Goal: Find specific page/section: Find specific page/section

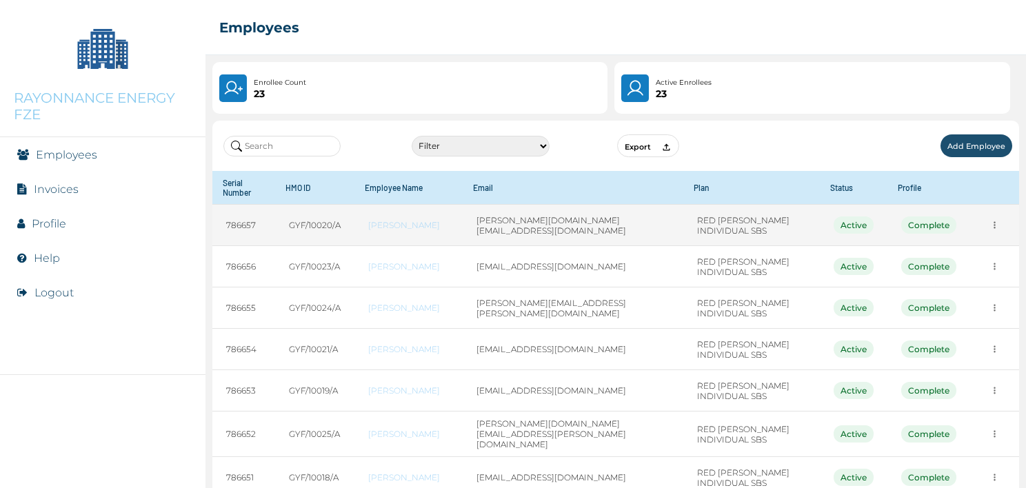
click at [926, 216] on div "Complete" at bounding box center [928, 224] width 55 height 17
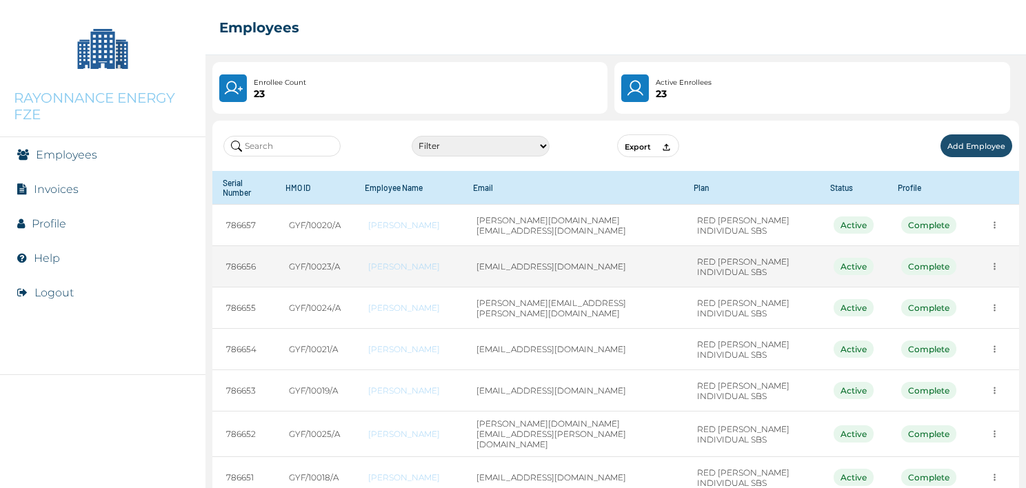
click at [841, 258] on div "Active" at bounding box center [854, 266] width 40 height 17
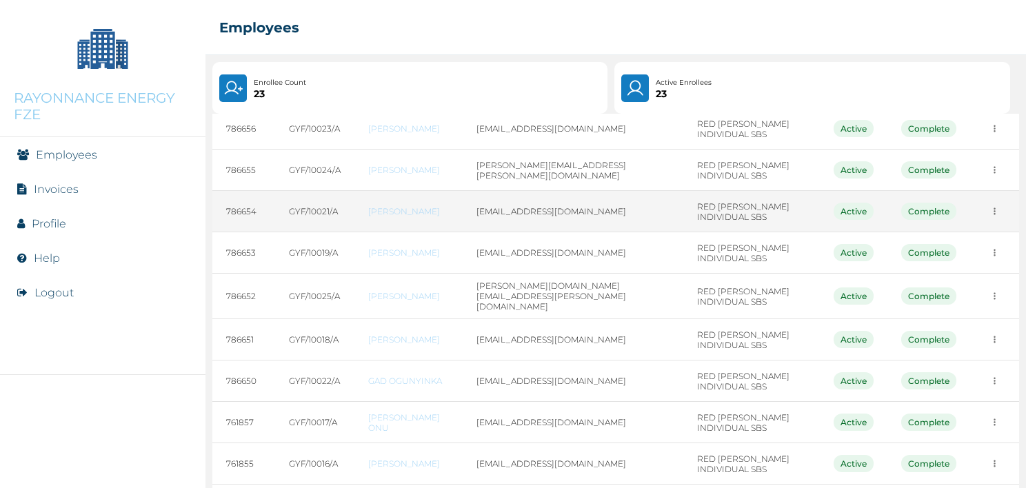
scroll to position [181, 0]
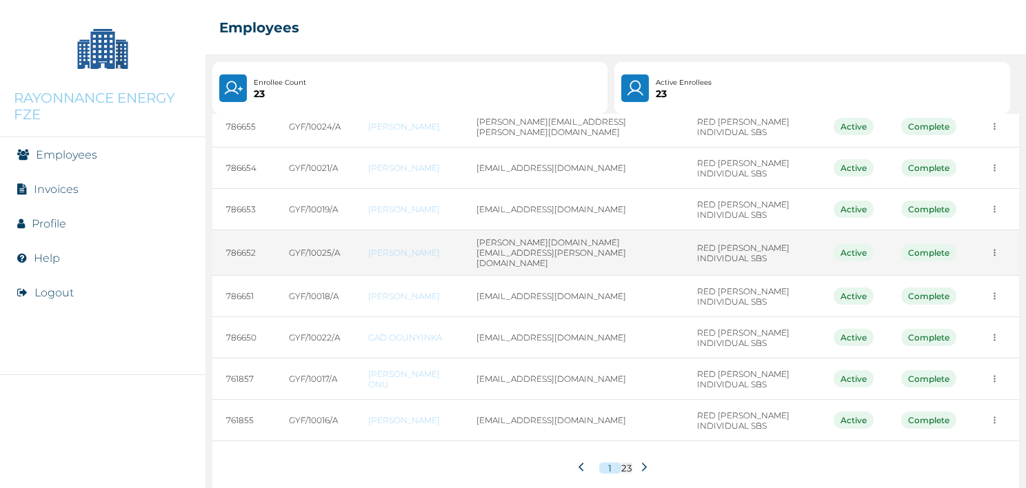
click at [463, 250] on td "[PERSON_NAME]" at bounding box center [408, 253] width 108 height 46
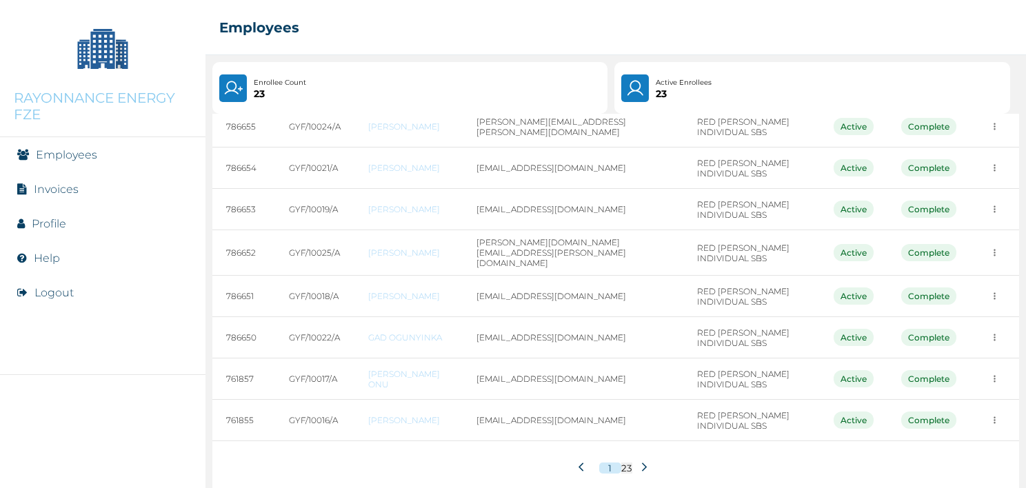
click at [640, 462] on icon at bounding box center [644, 467] width 10 height 10
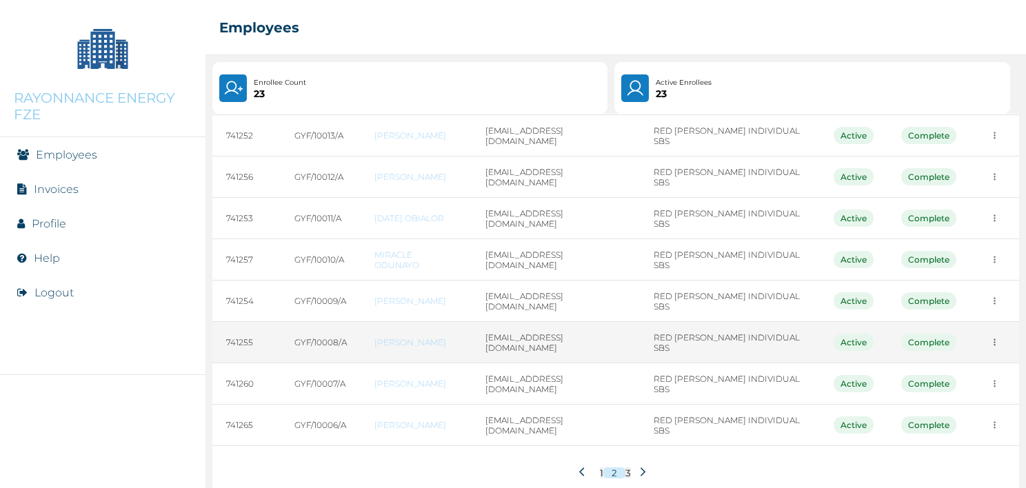
scroll to position [191, 0]
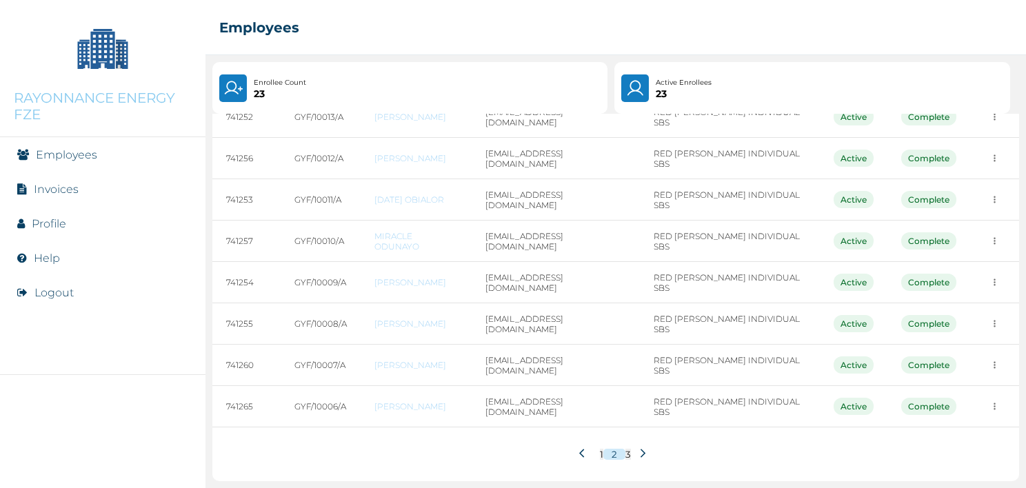
click at [643, 452] on button at bounding box center [643, 454] width 24 height 26
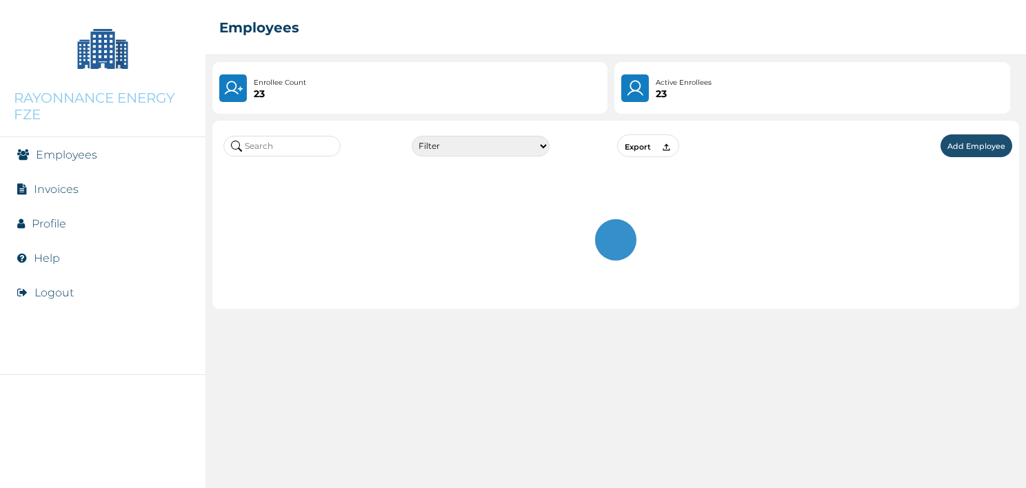
scroll to position [0, 0]
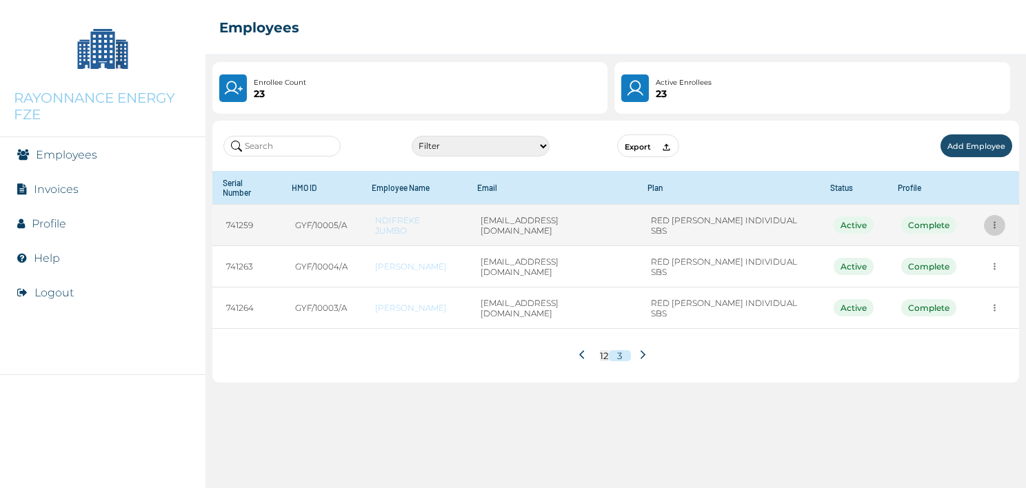
click at [990, 220] on icon "more" at bounding box center [994, 225] width 10 height 10
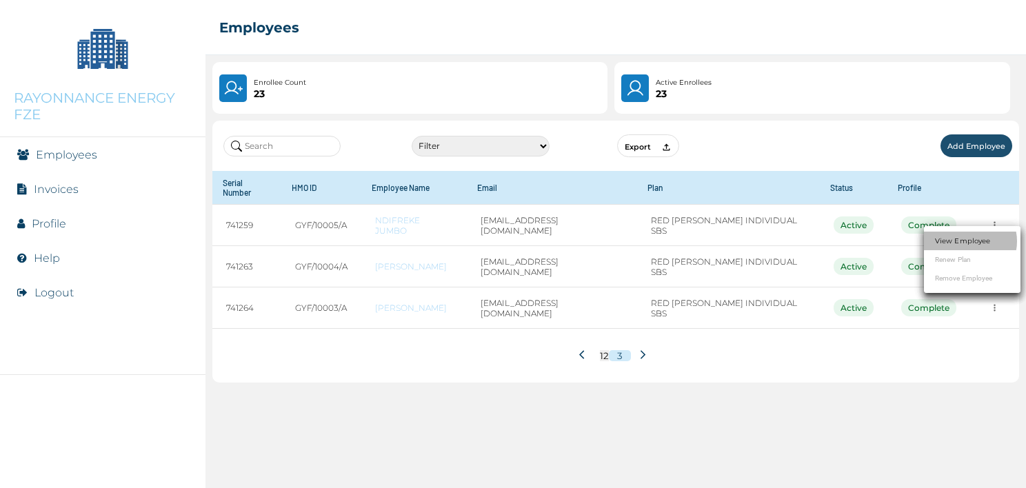
click at [953, 240] on link "View Employee" at bounding box center [962, 241] width 55 height 10
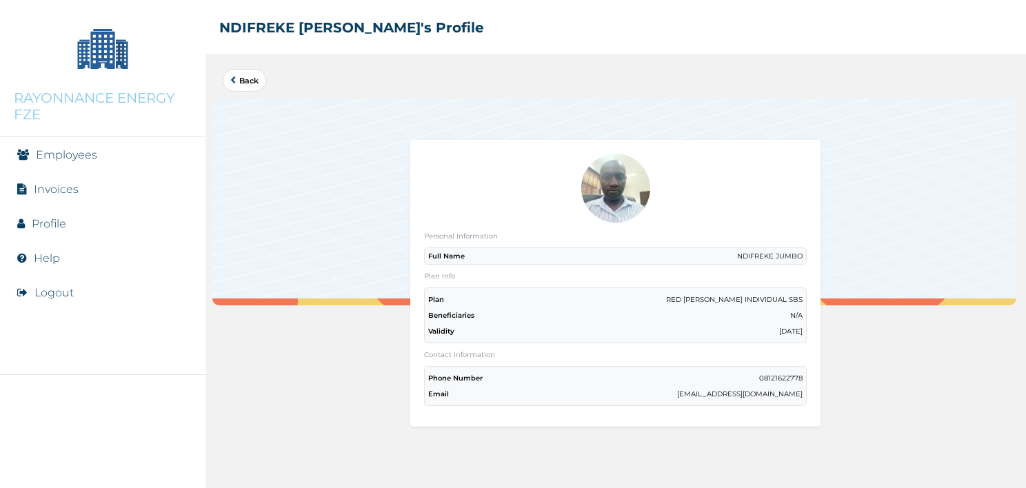
click at [75, 156] on link "Employees" at bounding box center [66, 154] width 61 height 13
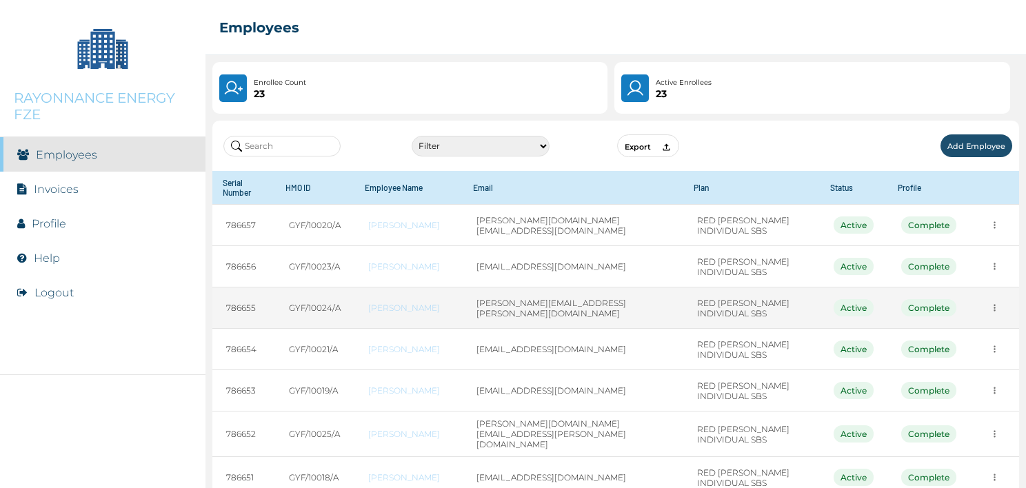
click at [989, 230] on icon "more" at bounding box center [994, 225] width 10 height 10
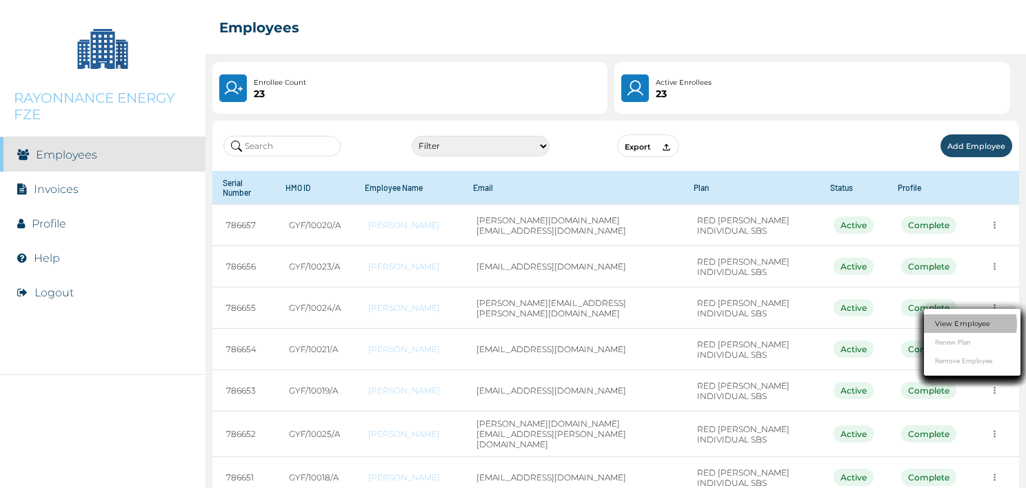
click at [979, 328] on link "View Employee" at bounding box center [962, 324] width 55 height 10
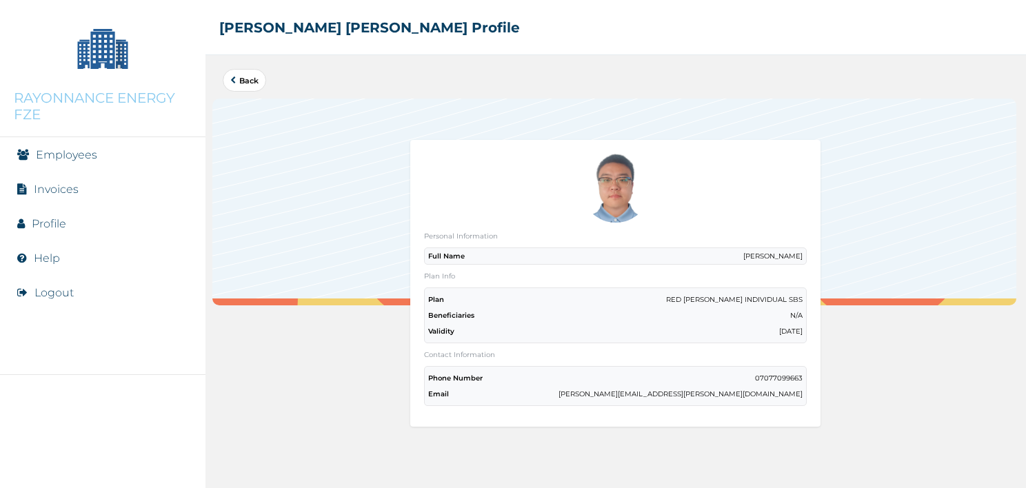
click at [297, 99] on div "Back" at bounding box center [614, 202] width 805 height 207
click at [76, 127] on div "RAYONNANCE ENERGY FZE" at bounding box center [102, 68] width 205 height 137
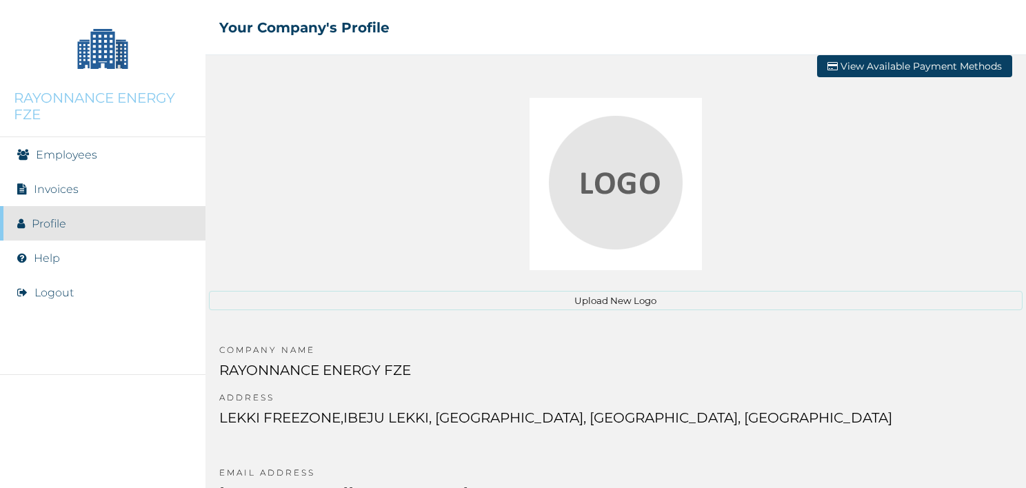
scroll to position [22, 0]
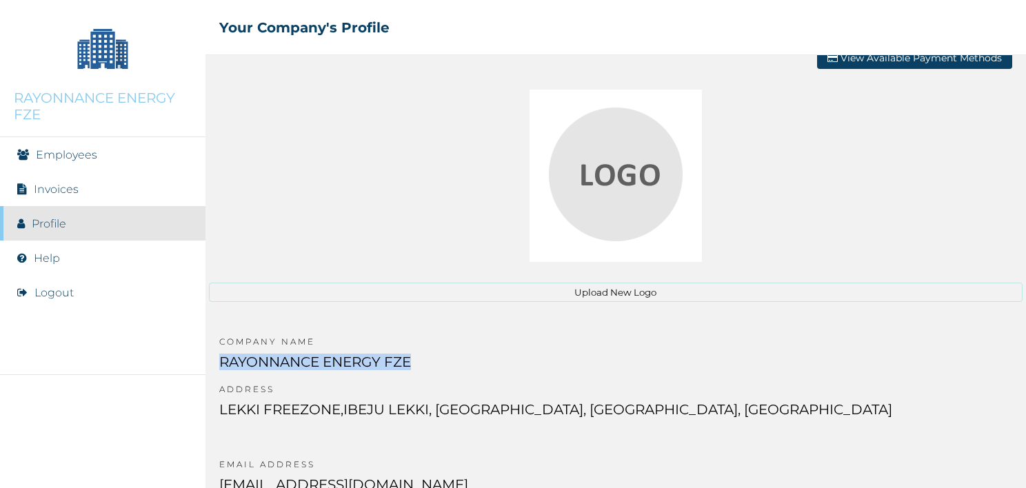
drag, startPoint x: 220, startPoint y: 359, endPoint x: 434, endPoint y: 377, distance: 215.2
click at [434, 377] on p "RAYONNANCE ENERGY FZE" at bounding box center [555, 369] width 673 height 30
copy p "RAYONNANCE ENERGY FZE"
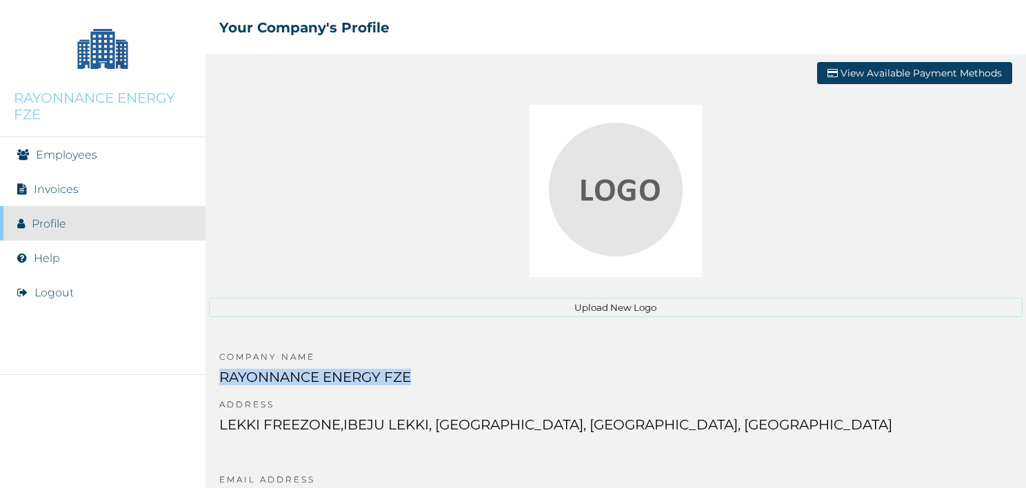
scroll to position [0, 0]
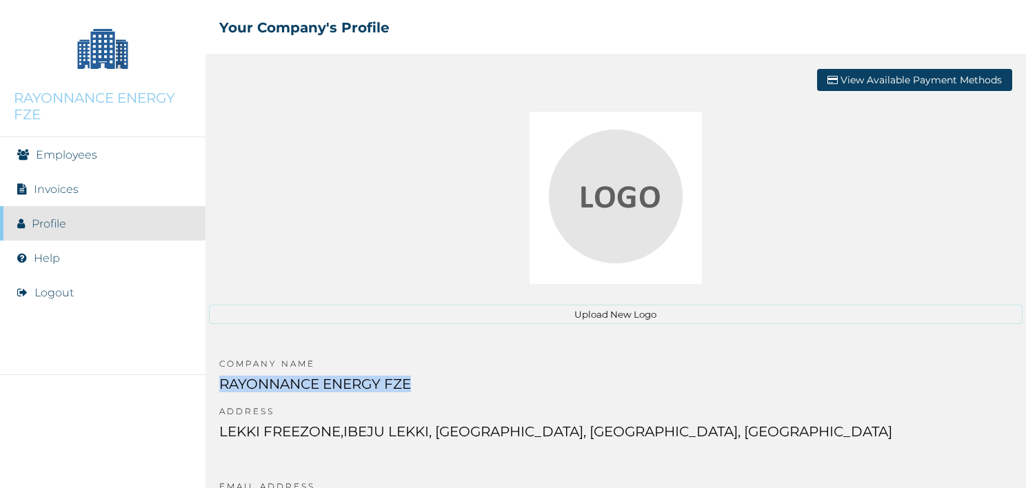
click at [861, 77] on button "View Available Payment Methods" at bounding box center [914, 80] width 195 height 22
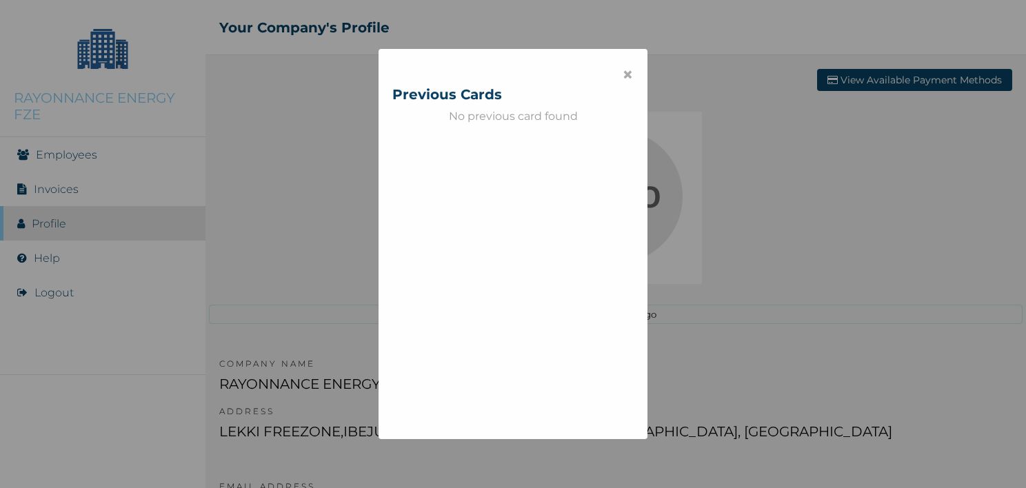
click at [627, 74] on span "×" at bounding box center [628, 74] width 12 height 23
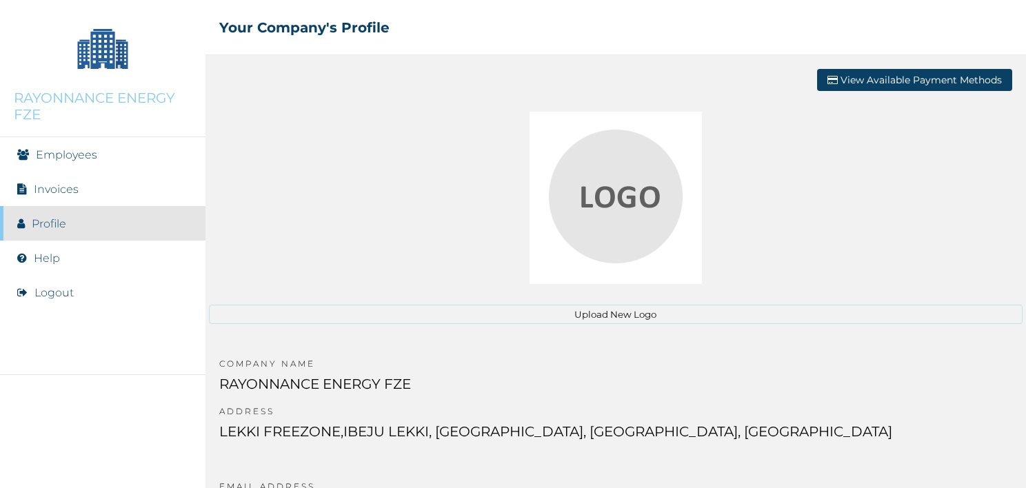
scroll to position [22, 0]
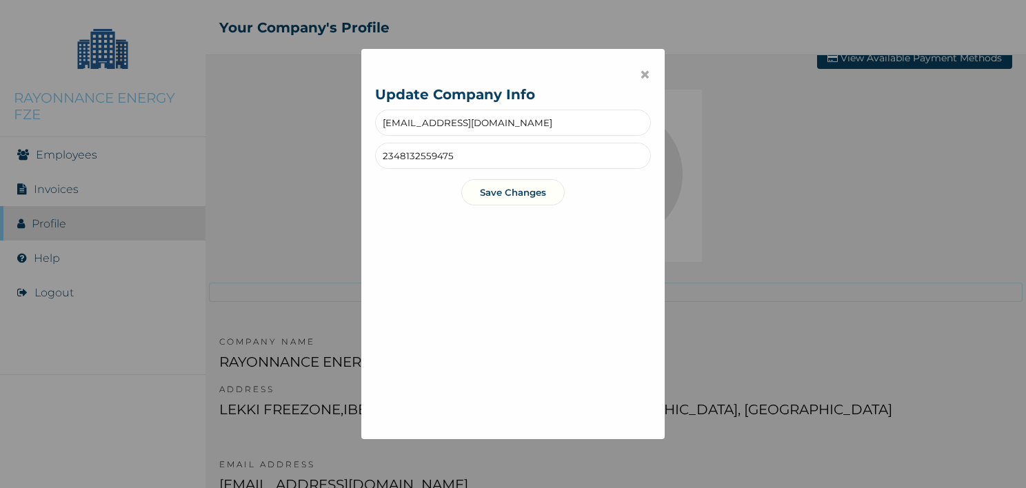
click at [627, 465] on div "× Update Company Info [EMAIL_ADDRESS][DOMAIN_NAME] 2348132559475 Save Changes" at bounding box center [513, 244] width 1026 height 488
click at [639, 78] on span "×" at bounding box center [645, 74] width 12 height 23
